Goal: Navigation & Orientation: Find specific page/section

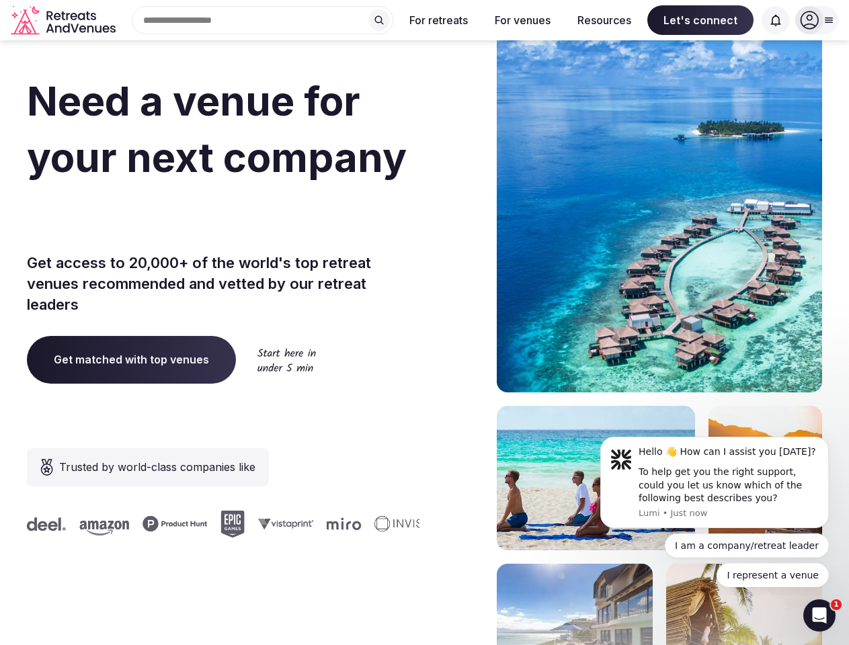
click at [424, 323] on div "Need a venue for your next company offsite? Get access to 20,000+ of the world'…" at bounding box center [424, 402] width 795 height 810
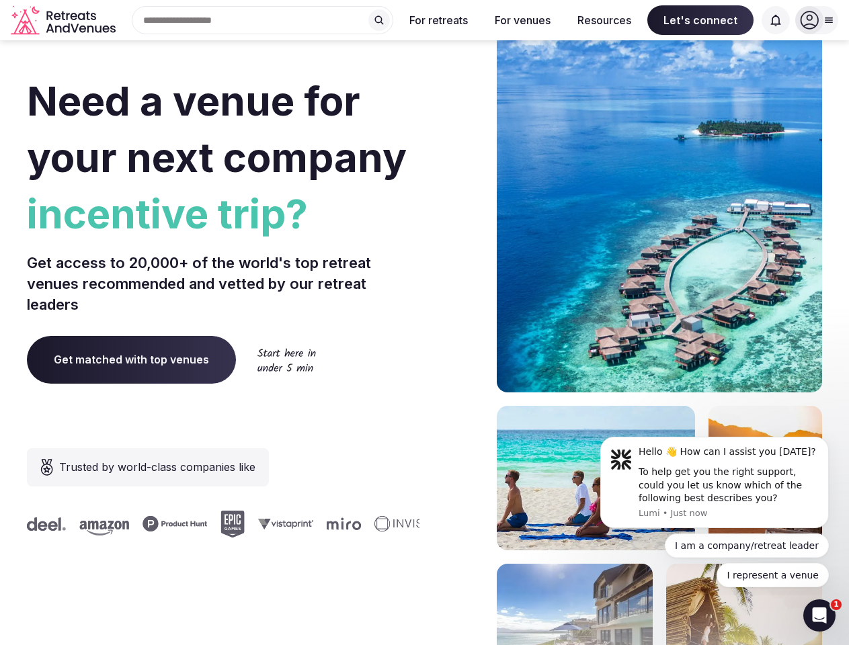
click at [263, 20] on div "Search Popular Destinations [GEOGRAPHIC_DATA], [GEOGRAPHIC_DATA] [GEOGRAPHIC_DA…" at bounding box center [257, 20] width 272 height 28
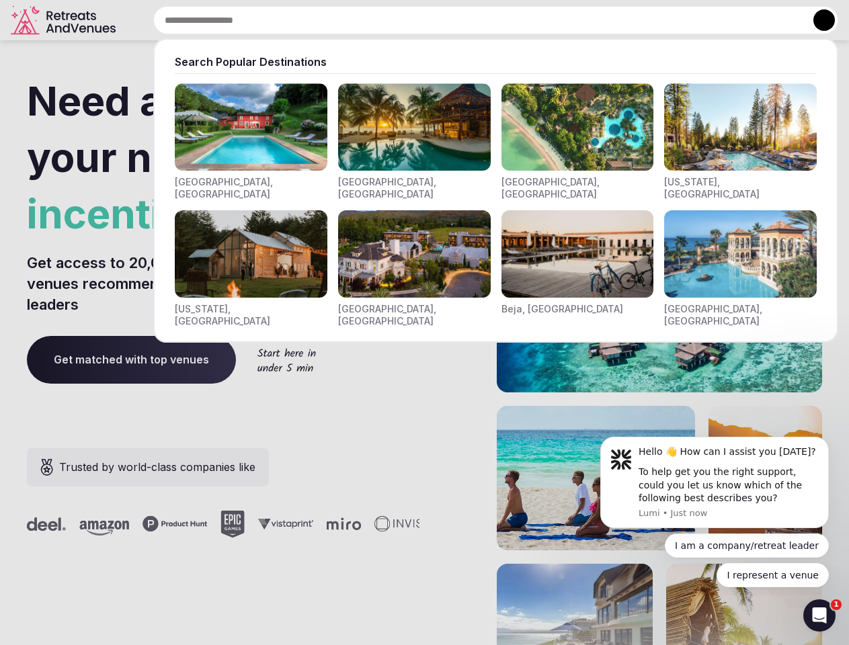
click at [379, 20] on input "text" at bounding box center [495, 20] width 685 height 28
click at [439, 20] on input "text" at bounding box center [495, 20] width 685 height 28
click at [522, 20] on input "text" at bounding box center [495, 20] width 685 height 28
click at [604, 20] on input "text" at bounding box center [495, 20] width 685 height 28
click at [701, 20] on input "text" at bounding box center [495, 20] width 685 height 28
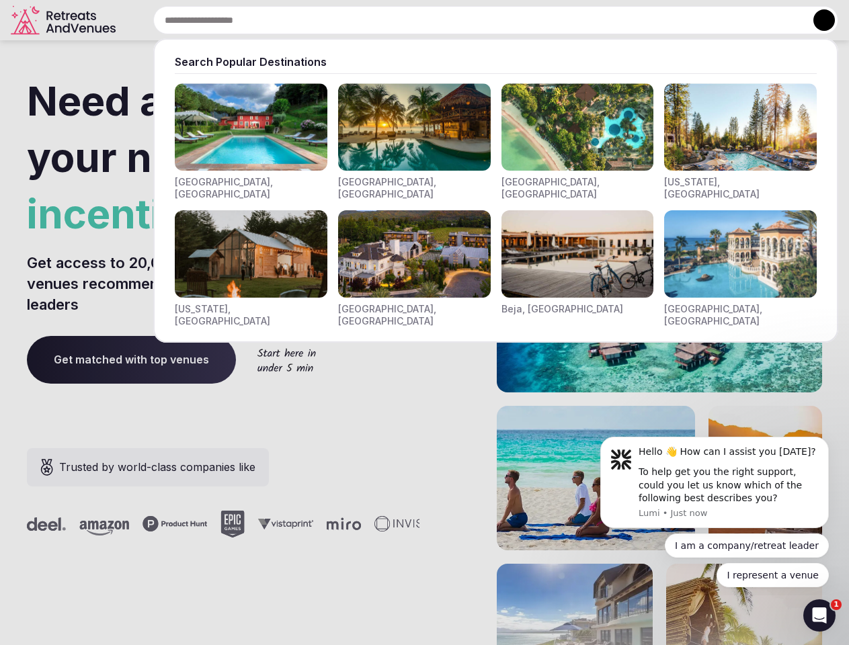
click at [776, 20] on input "text" at bounding box center [495, 20] width 685 height 28
